Goal: Transaction & Acquisition: Obtain resource

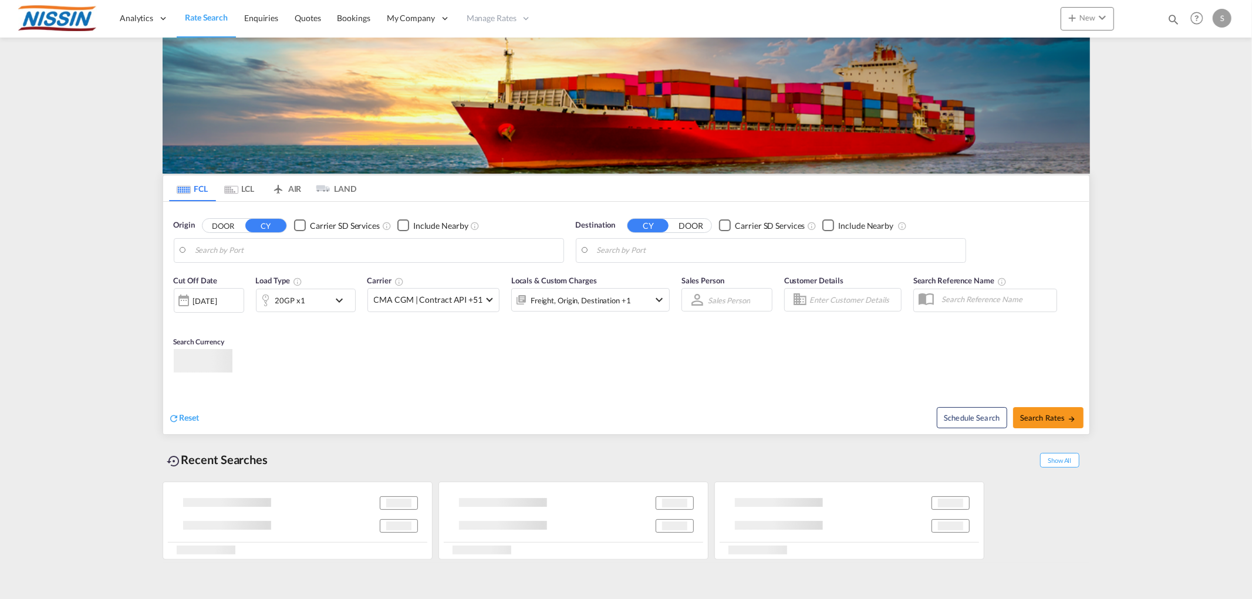
type input "[GEOGRAPHIC_DATA], [GEOGRAPHIC_DATA], USCVG"
type input "[GEOGRAPHIC_DATA] ([GEOGRAPHIC_DATA]), [GEOGRAPHIC_DATA]"
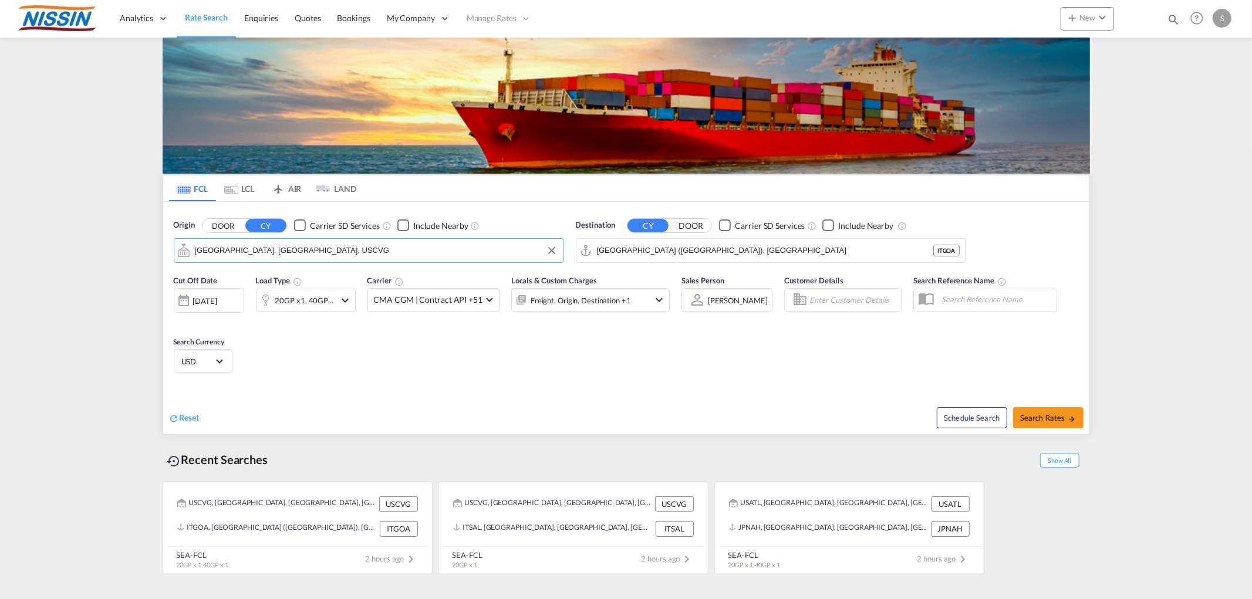
click at [231, 248] on input "[GEOGRAPHIC_DATA], [GEOGRAPHIC_DATA], USCVG" at bounding box center [376, 251] width 363 height 18
drag, startPoint x: 163, startPoint y: 235, endPoint x: 151, endPoint y: 234, distance: 12.5
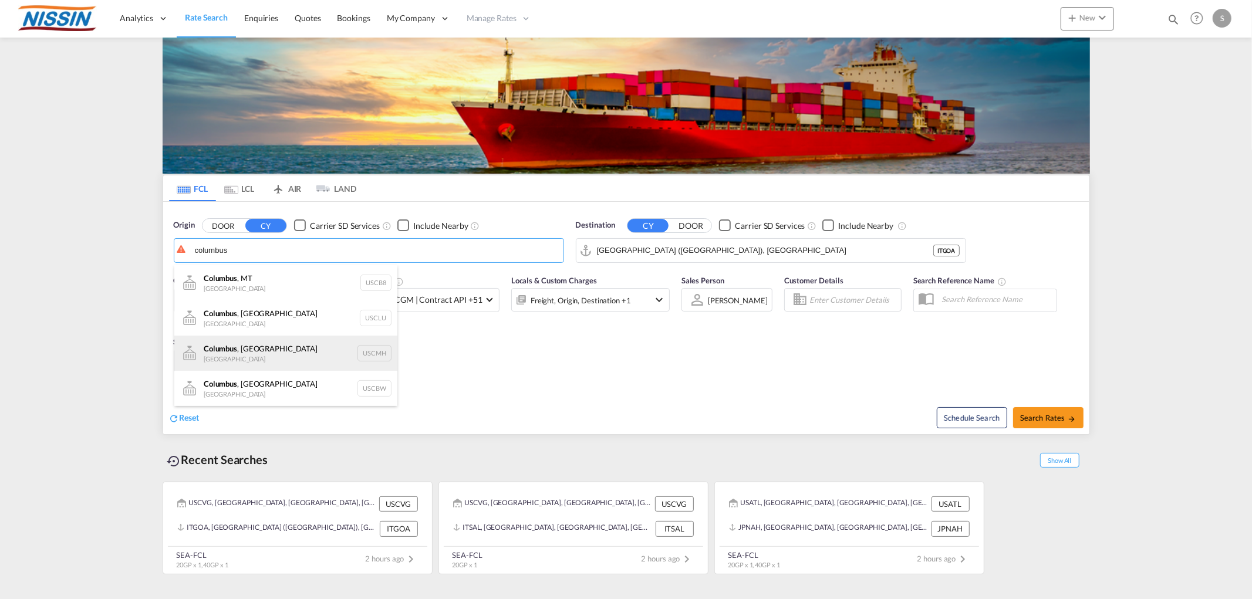
click at [257, 347] on div "[GEOGRAPHIC_DATA] , [GEOGRAPHIC_DATA] United States USCMH" at bounding box center [285, 353] width 223 height 35
type input "[GEOGRAPHIC_DATA], [GEOGRAPHIC_DATA], USCMH"
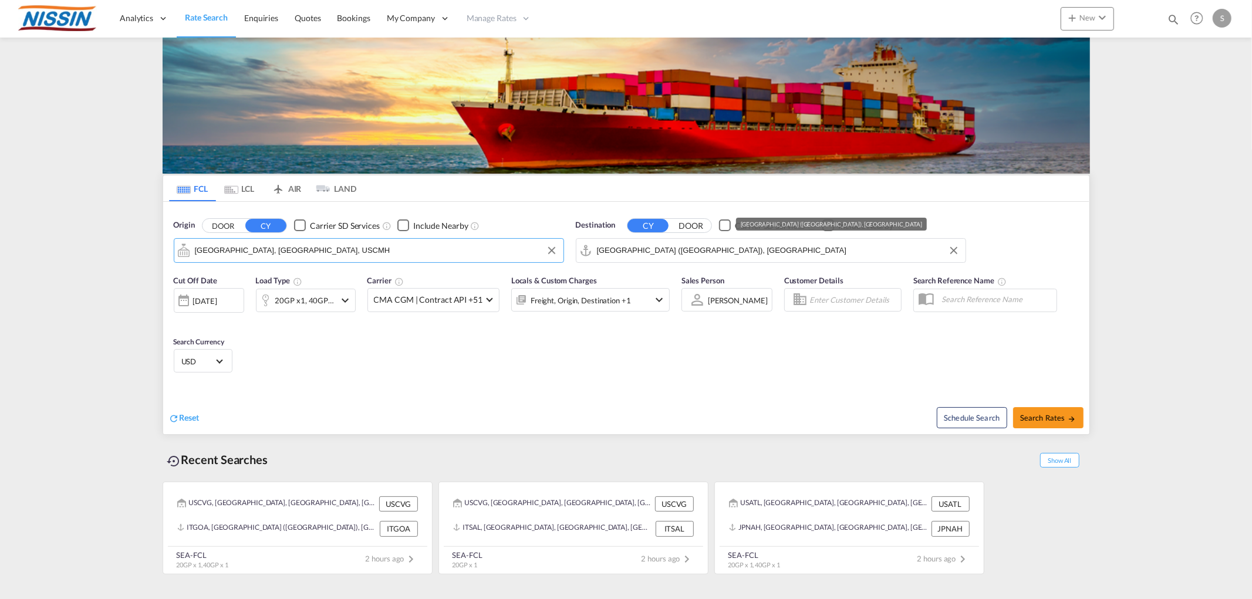
click at [636, 249] on input "[GEOGRAPHIC_DATA] ([GEOGRAPHIC_DATA]), [GEOGRAPHIC_DATA]" at bounding box center [778, 251] width 363 height 18
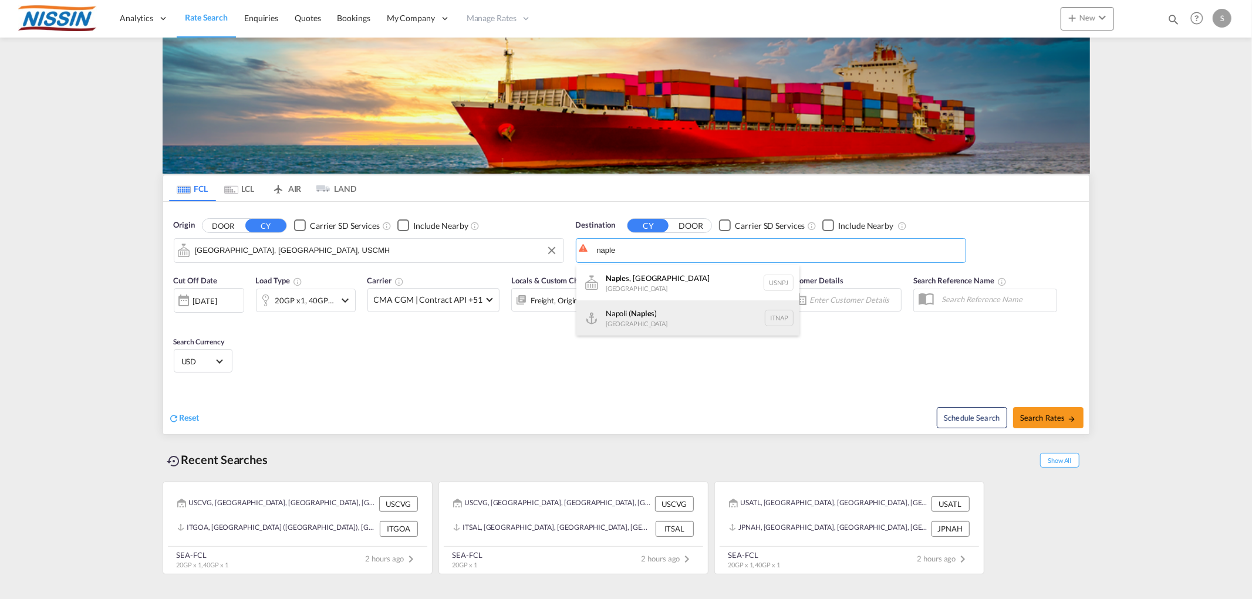
click at [632, 304] on div "Napoli ( Naple s) [GEOGRAPHIC_DATA] ITNAP" at bounding box center [687, 318] width 223 height 35
type input "[GEOGRAPHIC_DATA] ([GEOGRAPHIC_DATA]), ITNAP"
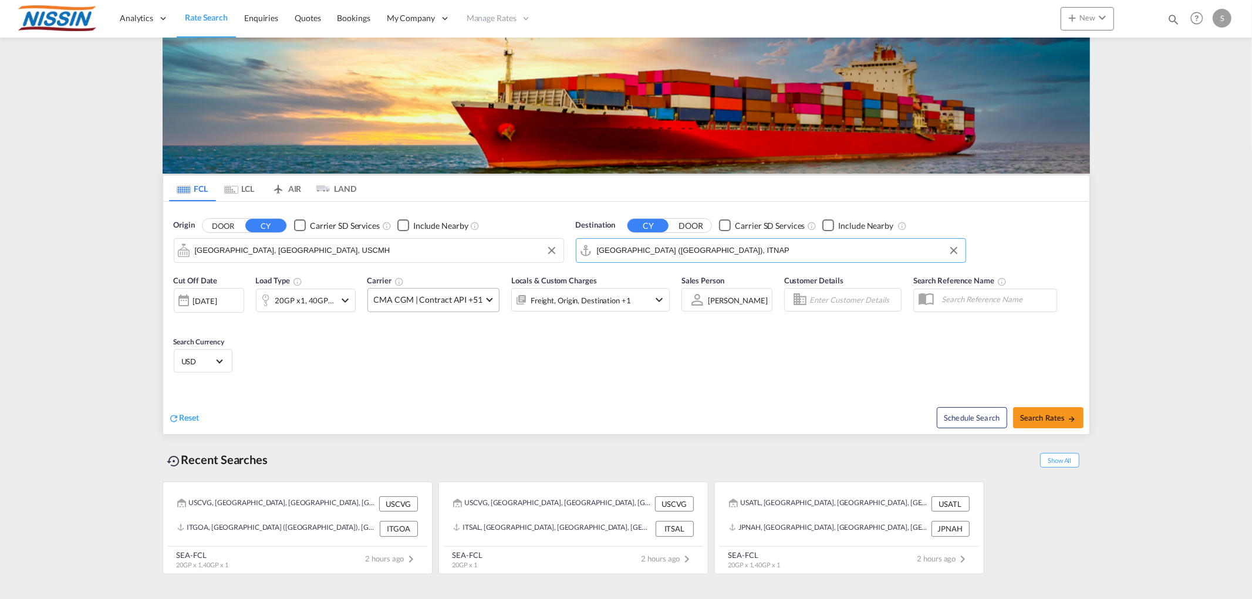
click at [472, 303] on span "CMA CGM | Contract API +51" at bounding box center [428, 300] width 109 height 12
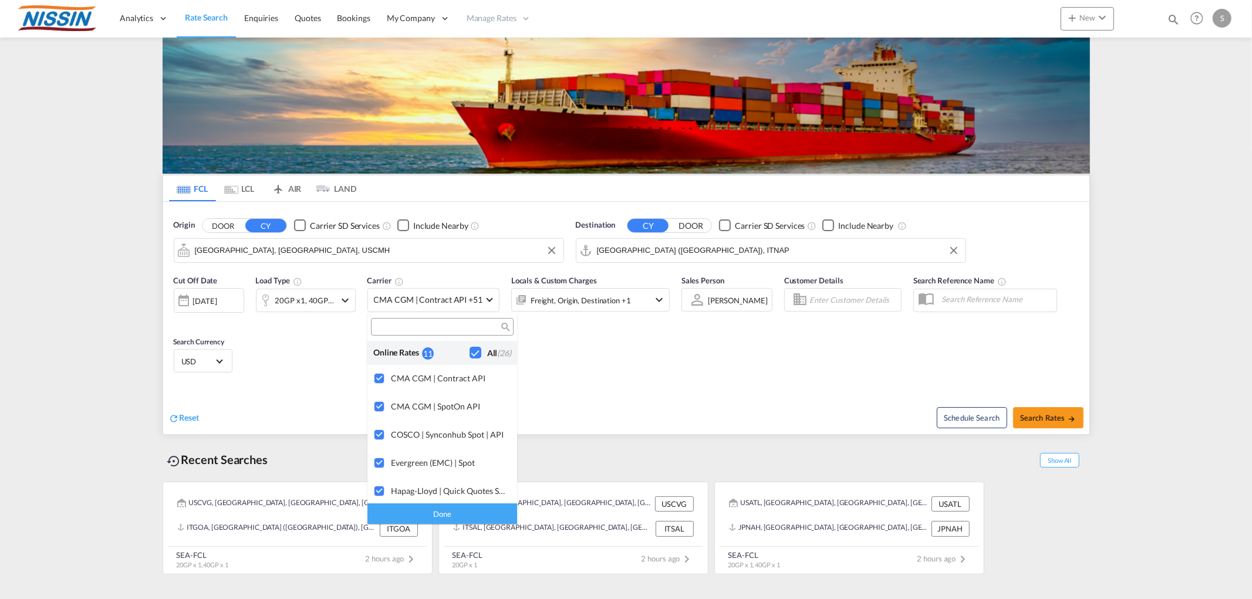
click at [470, 353] on div "Checkbox No Ink" at bounding box center [476, 353] width 12 height 12
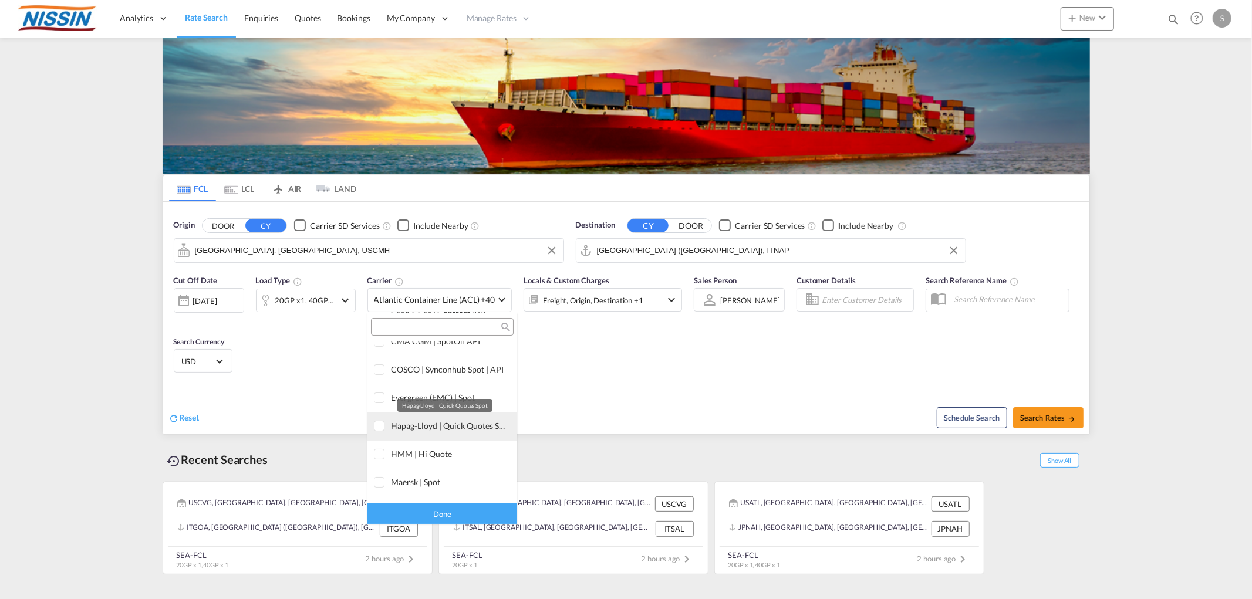
click at [426, 427] on div "Hapag-Lloyd | Quick Quotes Spot" at bounding box center [449, 426] width 117 height 10
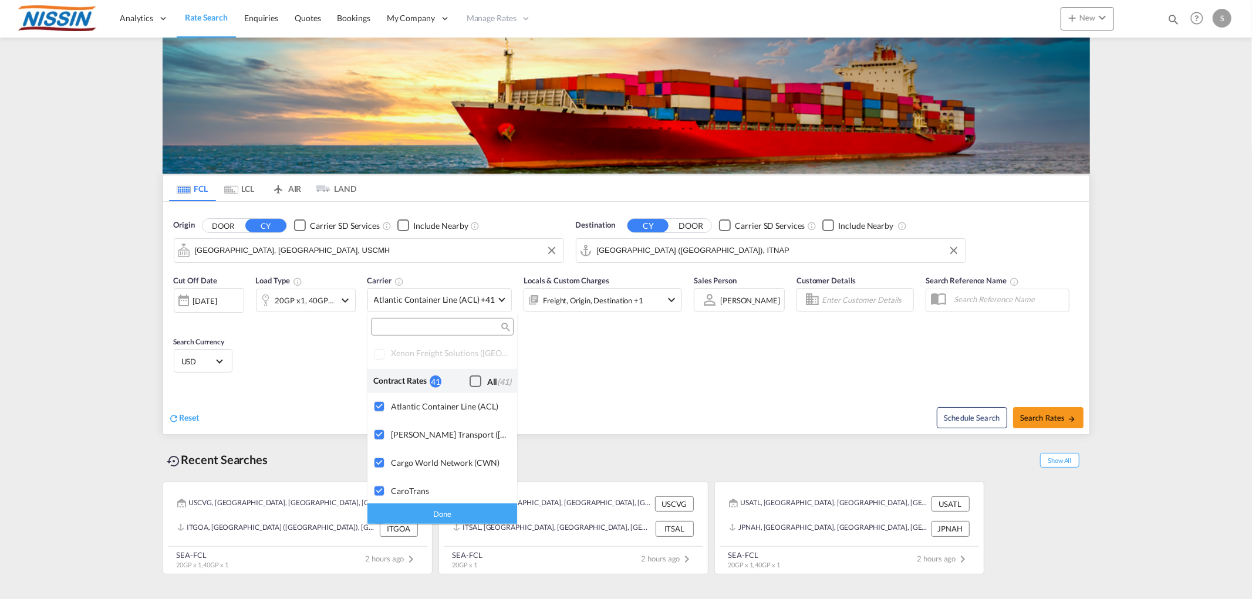
scroll to position [652, 0]
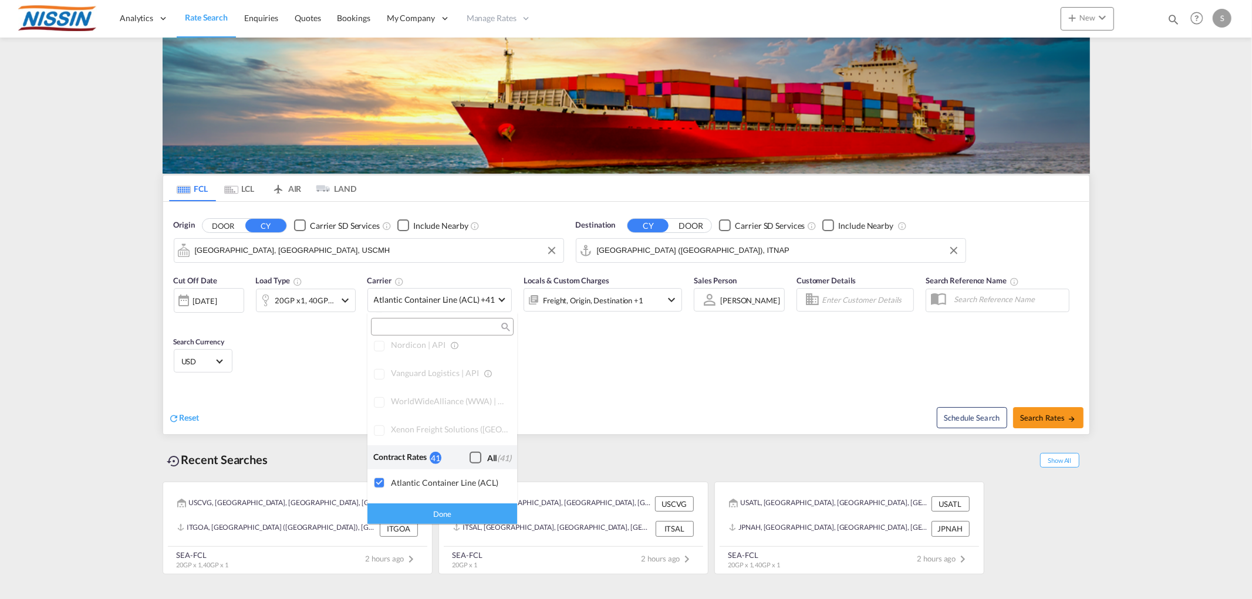
click at [421, 517] on div "Done" at bounding box center [442, 514] width 150 height 21
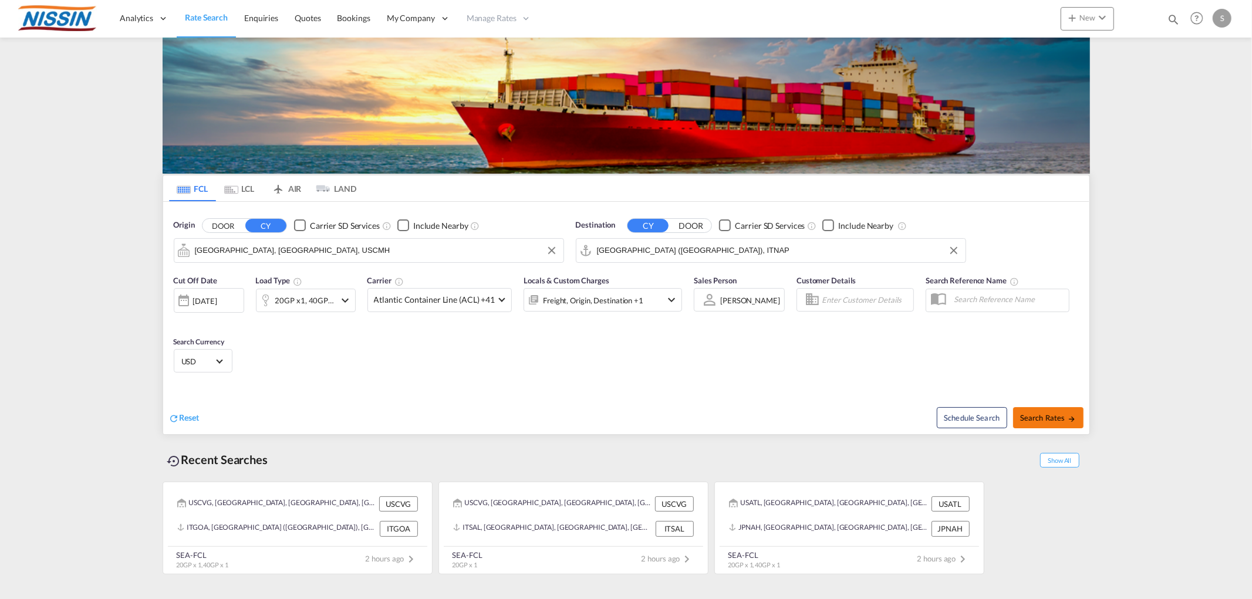
click at [1057, 420] on span "Search Rates" at bounding box center [1048, 417] width 56 height 9
type input "USCMH to ITNAP / [DATE]"
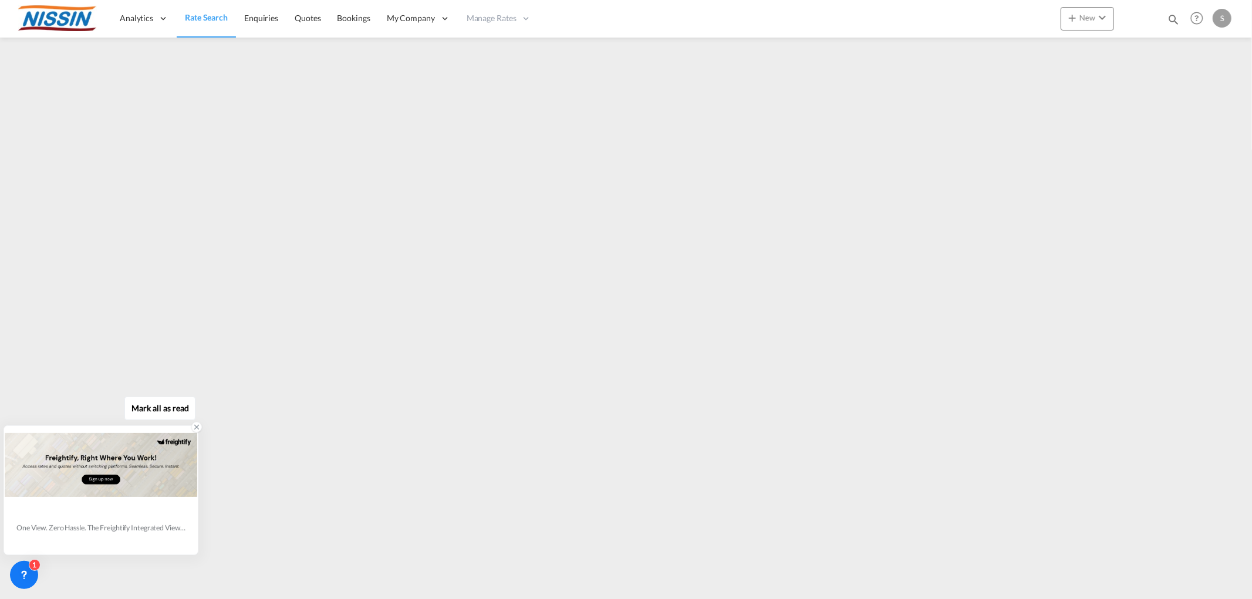
click at [195, 426] on icon at bounding box center [196, 428] width 4 height 4
